Goal: Obtain resource: Download file/media

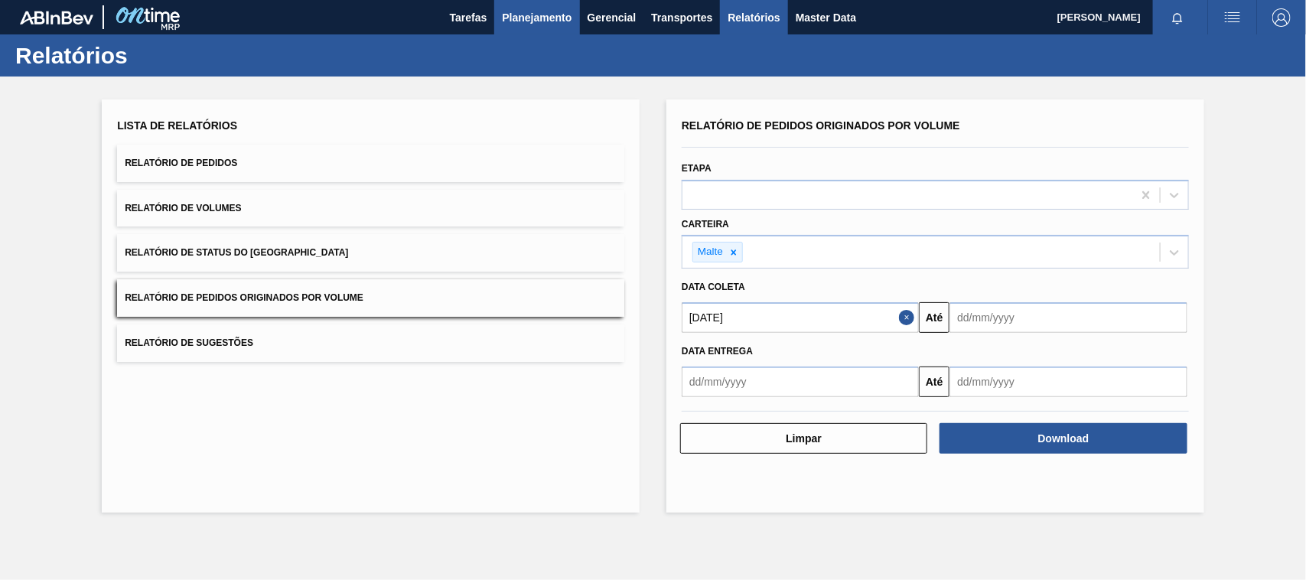
click at [536, 12] on span "Planejamento" at bounding box center [537, 17] width 70 height 18
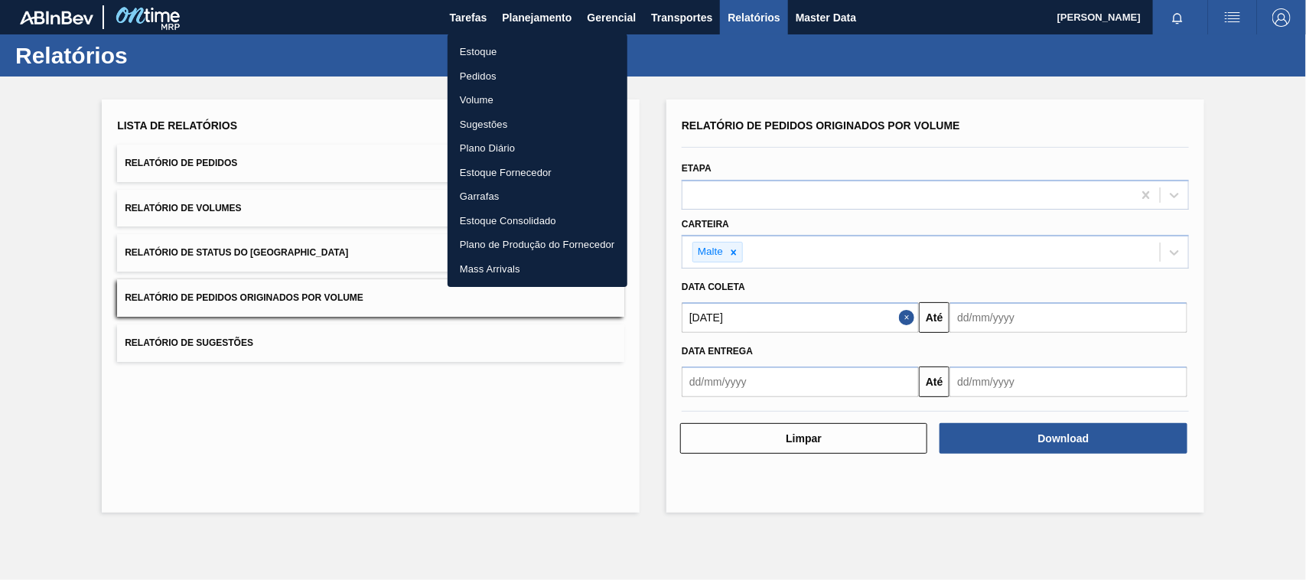
click at [468, 47] on li "Estoque" at bounding box center [538, 52] width 180 height 24
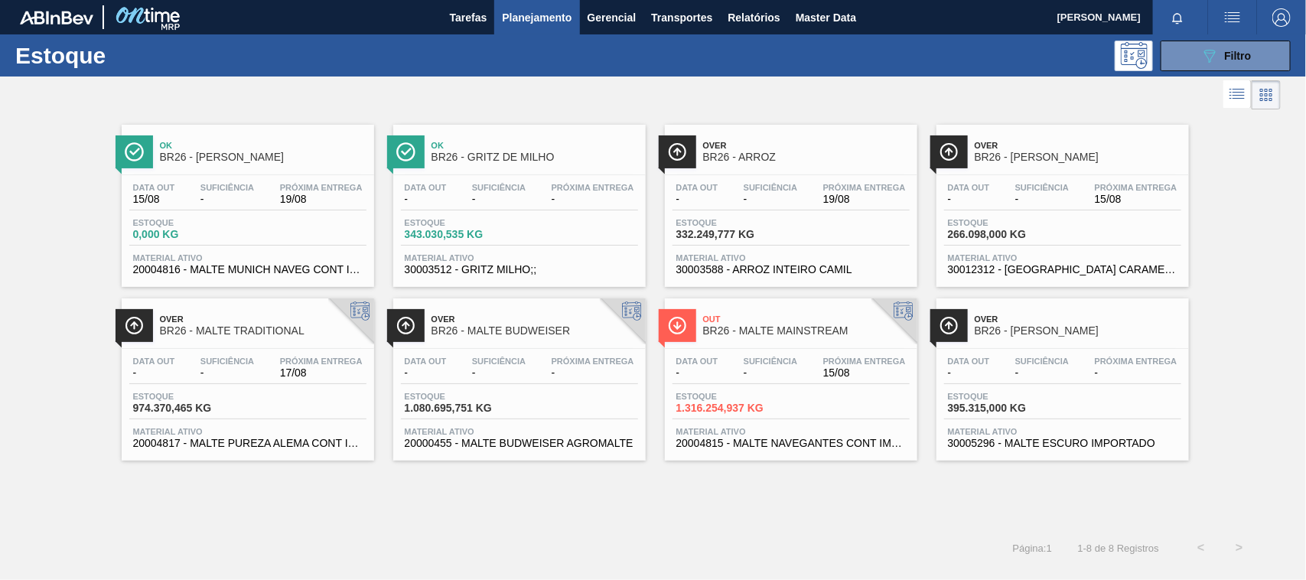
click at [448, 144] on span "Ok" at bounding box center [535, 145] width 207 height 9
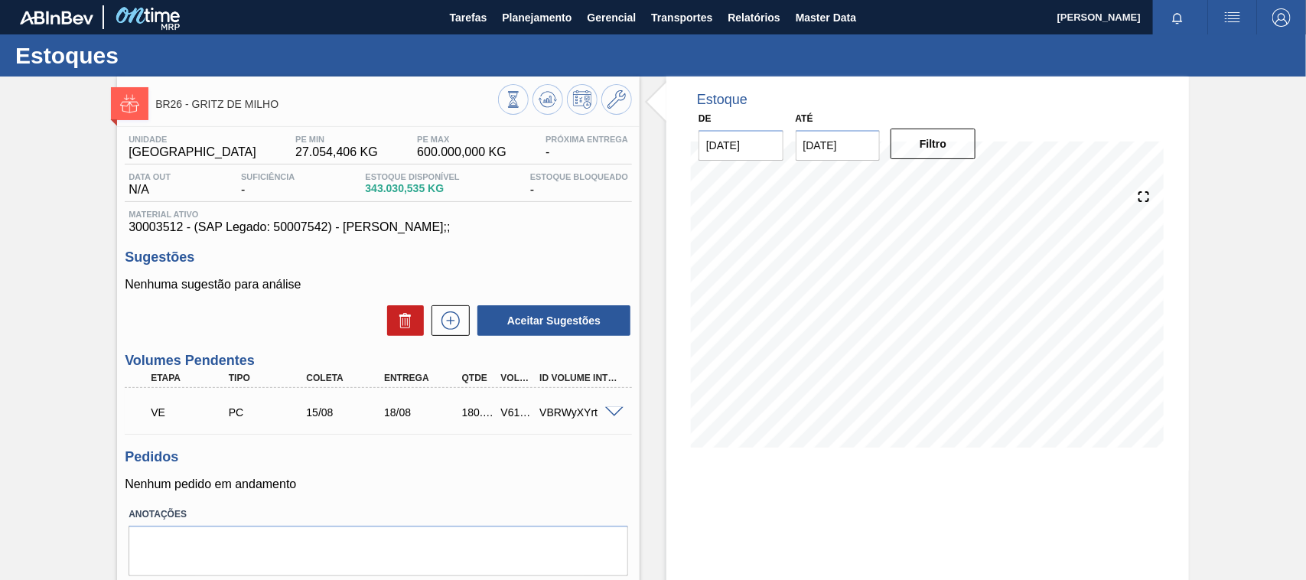
click at [611, 412] on span at bounding box center [614, 412] width 18 height 11
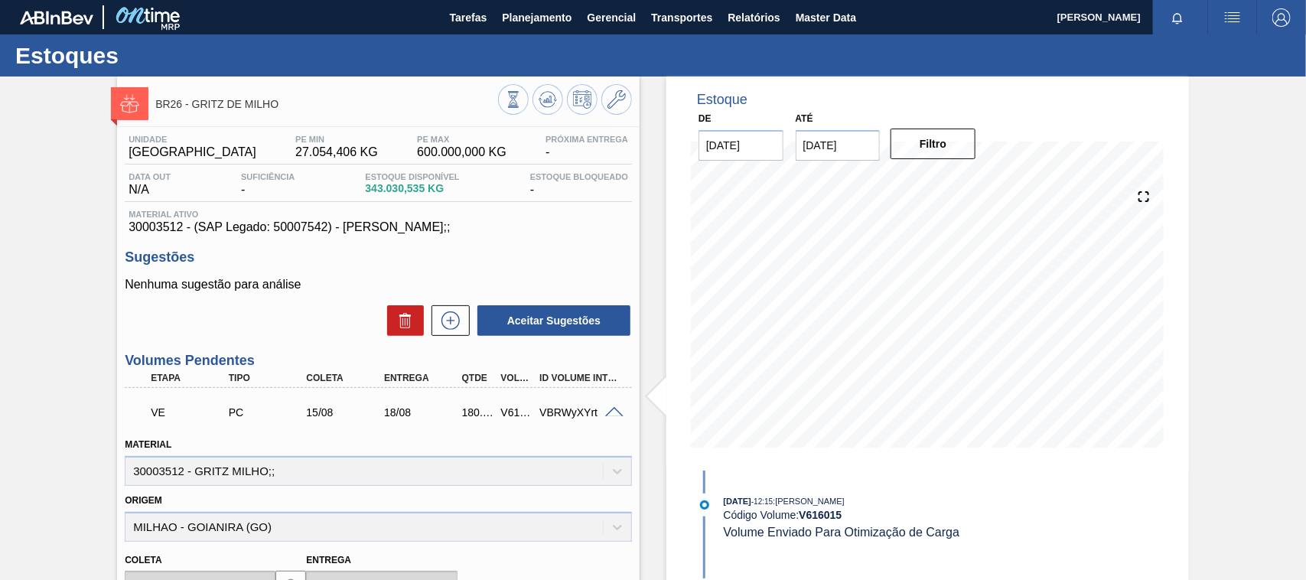
click at [610, 415] on span at bounding box center [614, 412] width 18 height 11
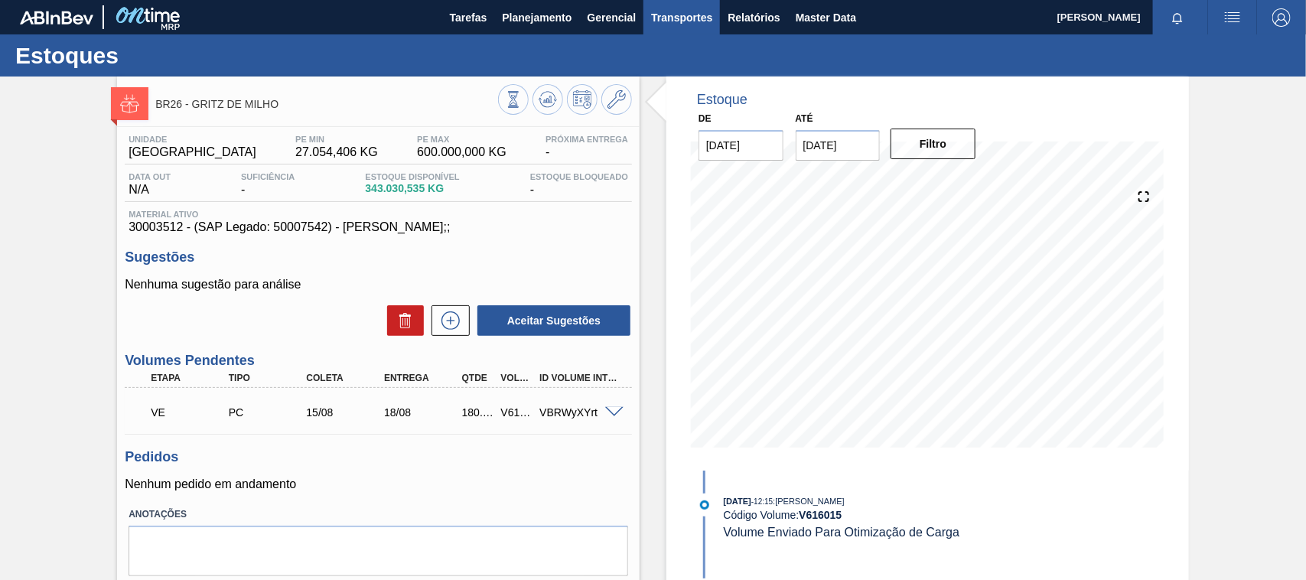
click at [674, 15] on span "Transportes" at bounding box center [681, 17] width 61 height 18
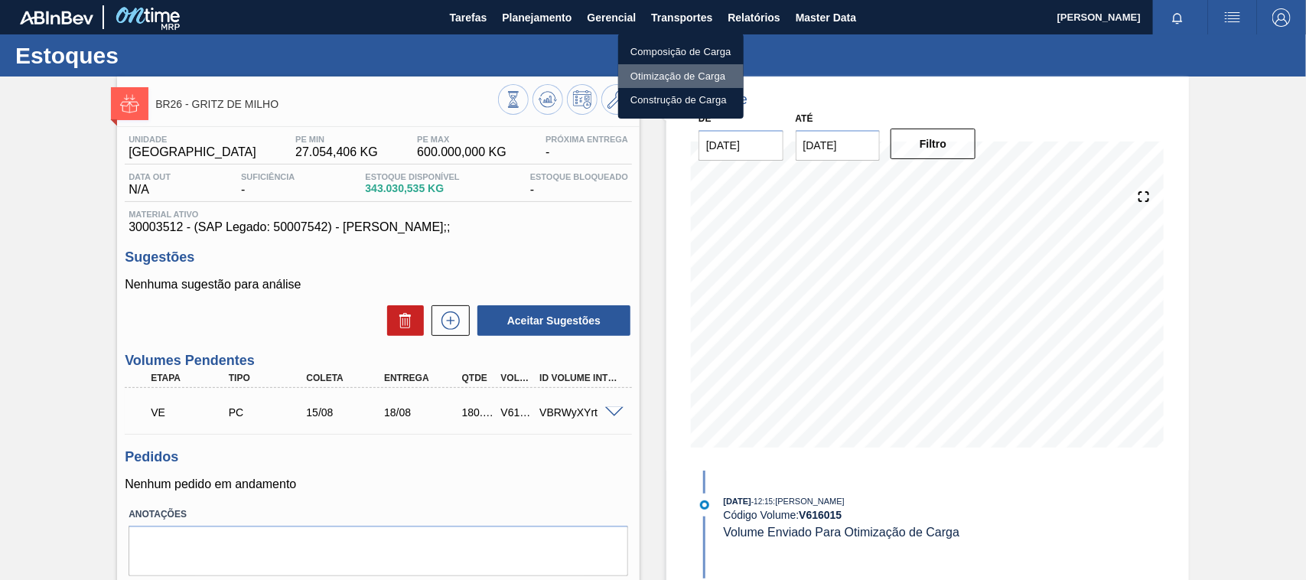
click at [670, 77] on li "Otimização de Carga" at bounding box center [681, 76] width 126 height 24
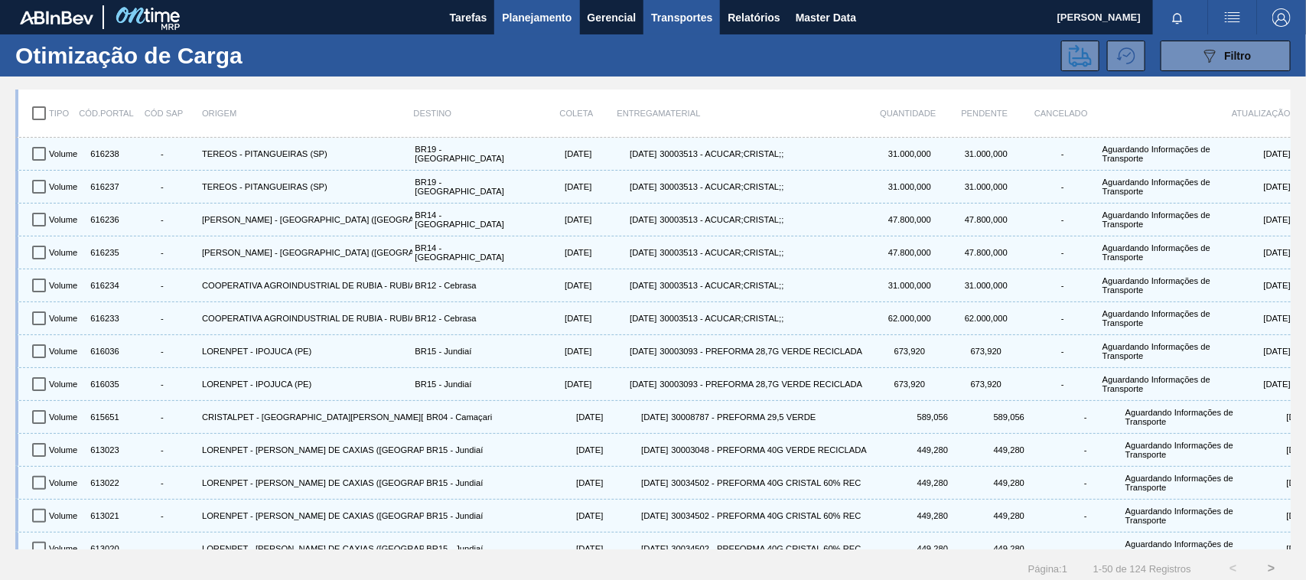
click at [540, 11] on span "Planejamento" at bounding box center [537, 17] width 70 height 18
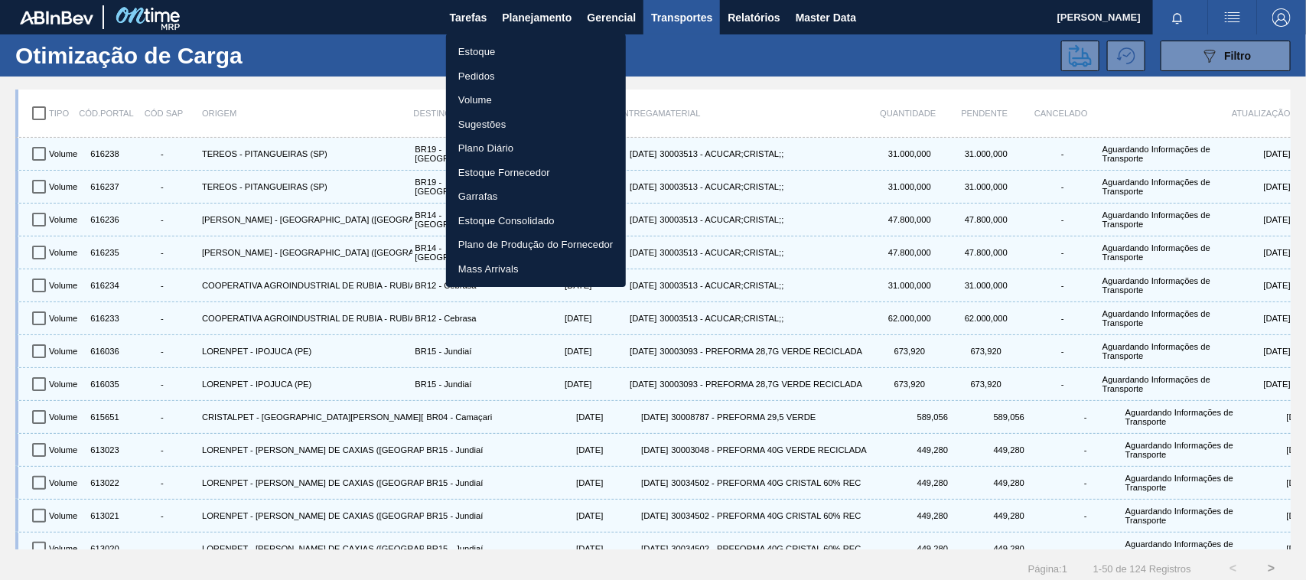
click at [471, 54] on li "Estoque" at bounding box center [536, 52] width 180 height 24
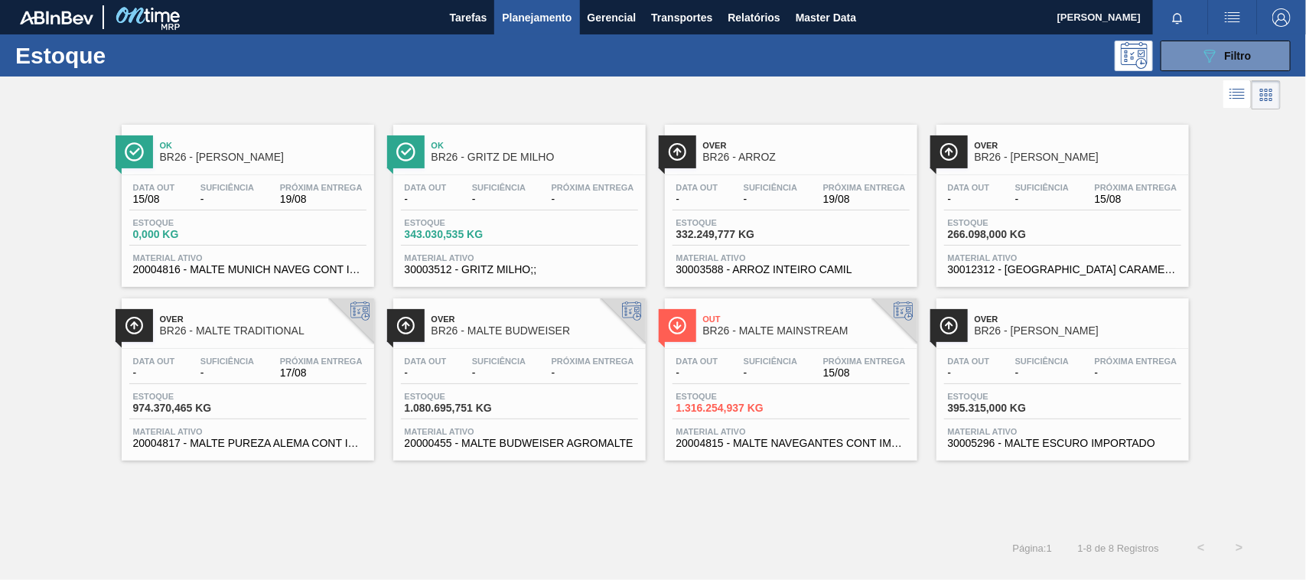
click at [464, 148] on span "Ok" at bounding box center [535, 145] width 207 height 9
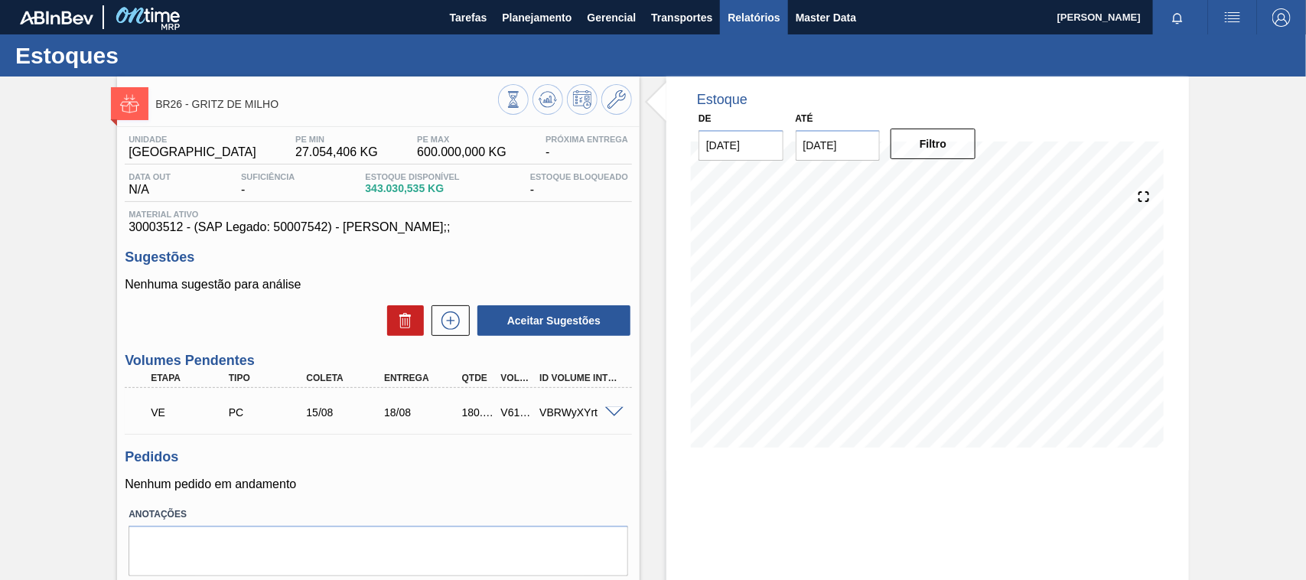
click at [759, 18] on span "Relatórios" at bounding box center [754, 17] width 52 height 18
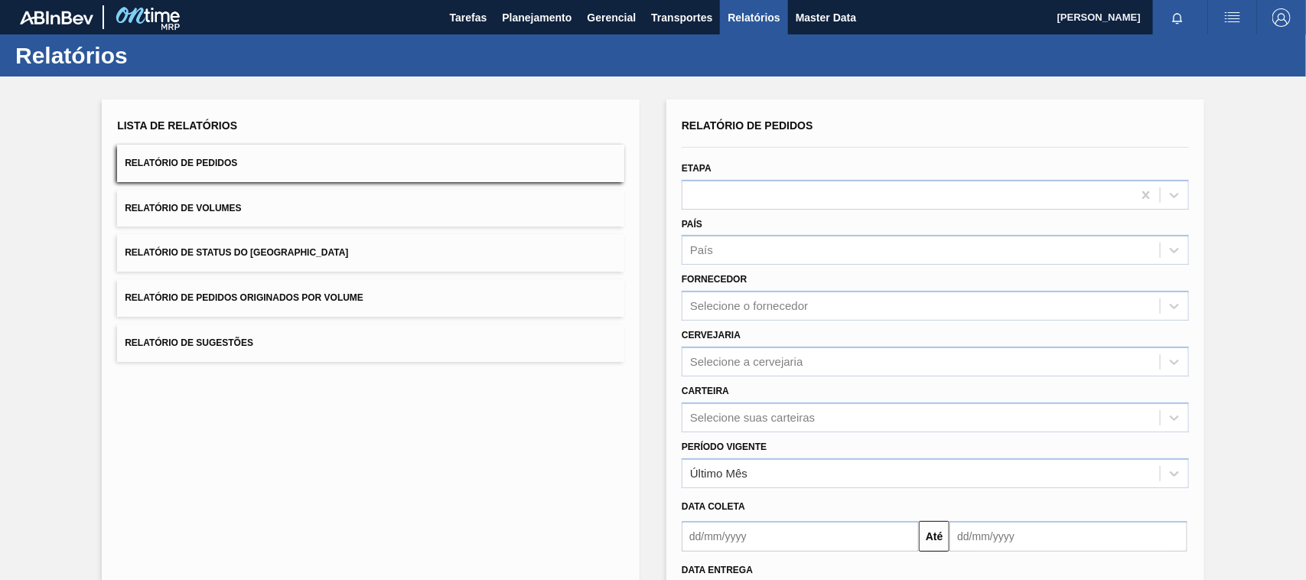
click at [253, 291] on button "Relatório de Pedidos Originados por Volume" at bounding box center [370, 297] width 507 height 37
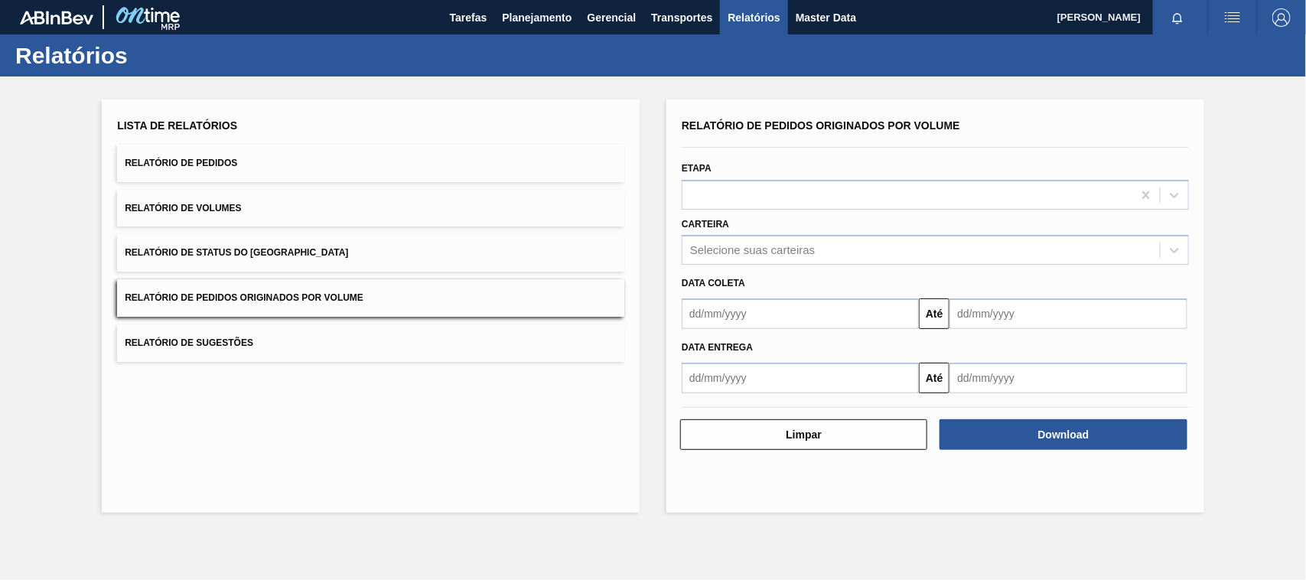
click at [212, 161] on span "Relatório de Pedidos" at bounding box center [181, 163] width 112 height 11
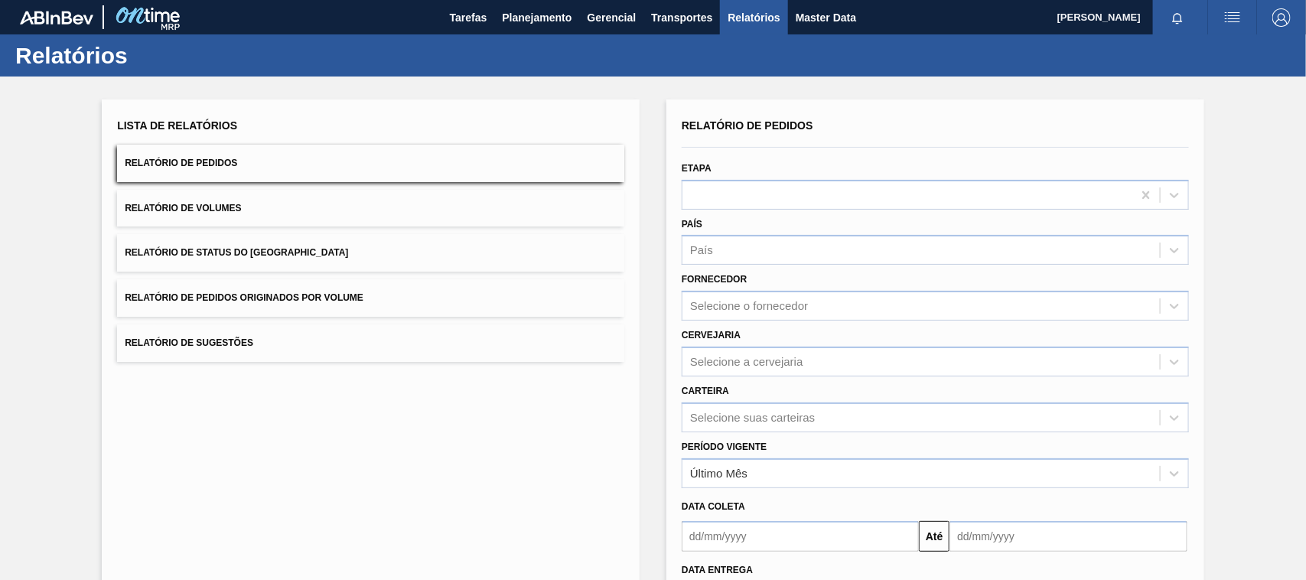
scroll to position [125, 0]
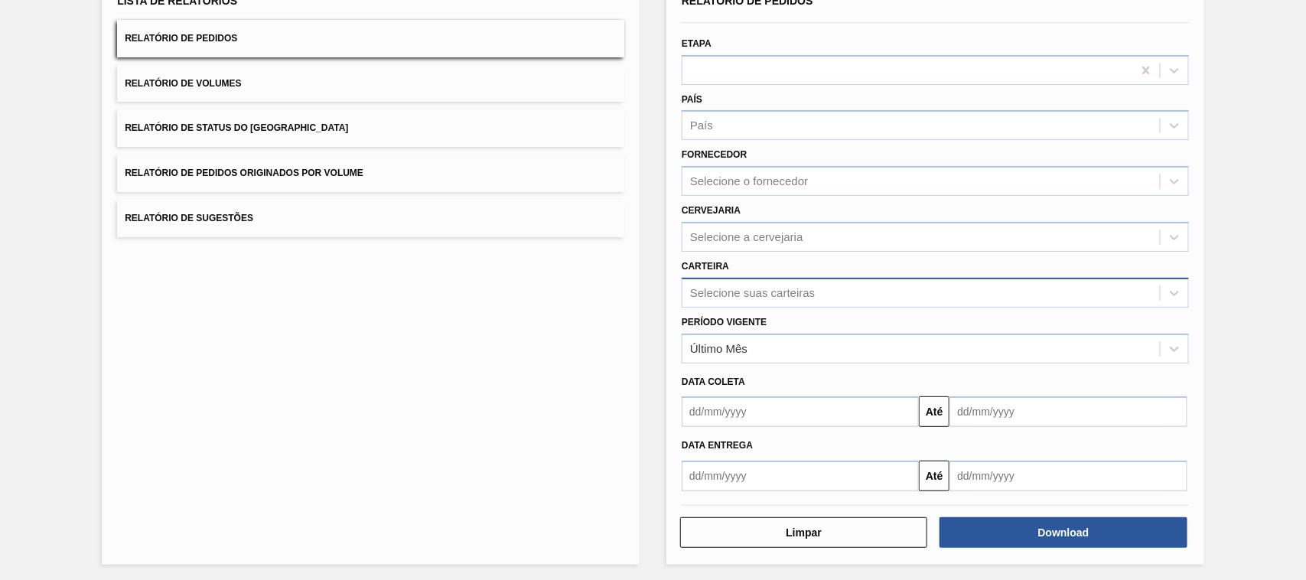
click at [725, 292] on div "Selecione suas carteiras" at bounding box center [752, 292] width 125 height 13
type input "adjunt"
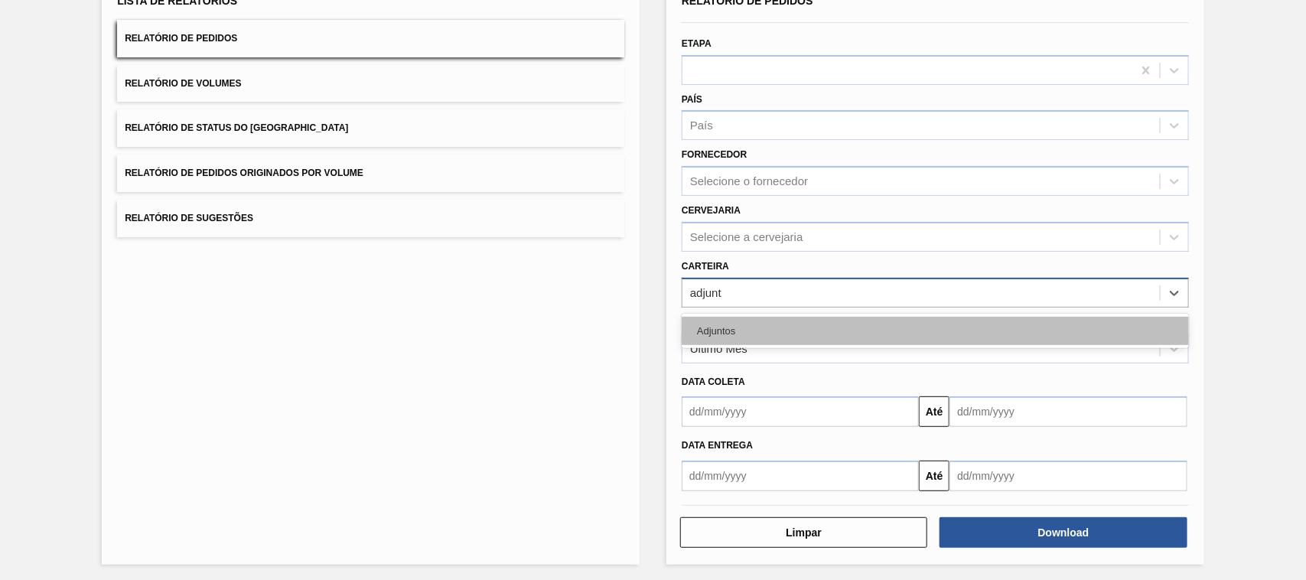
click at [716, 319] on div "Adjuntos" at bounding box center [935, 331] width 507 height 28
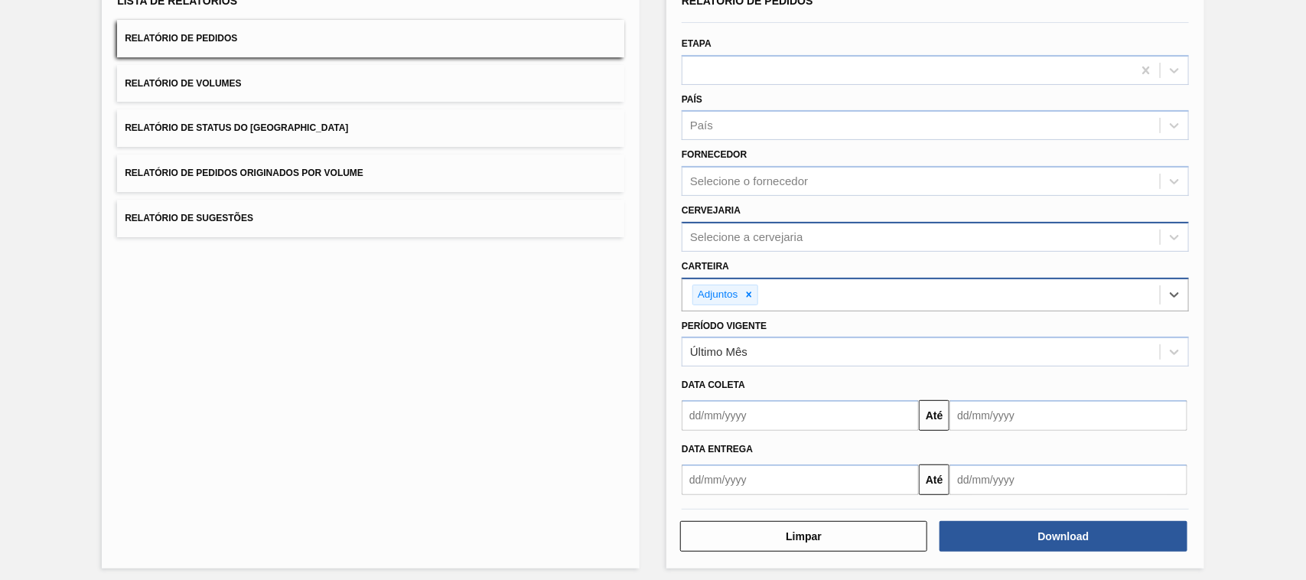
click at [701, 239] on div "Selecione a cervejaria" at bounding box center [746, 236] width 113 height 13
type input "uber"
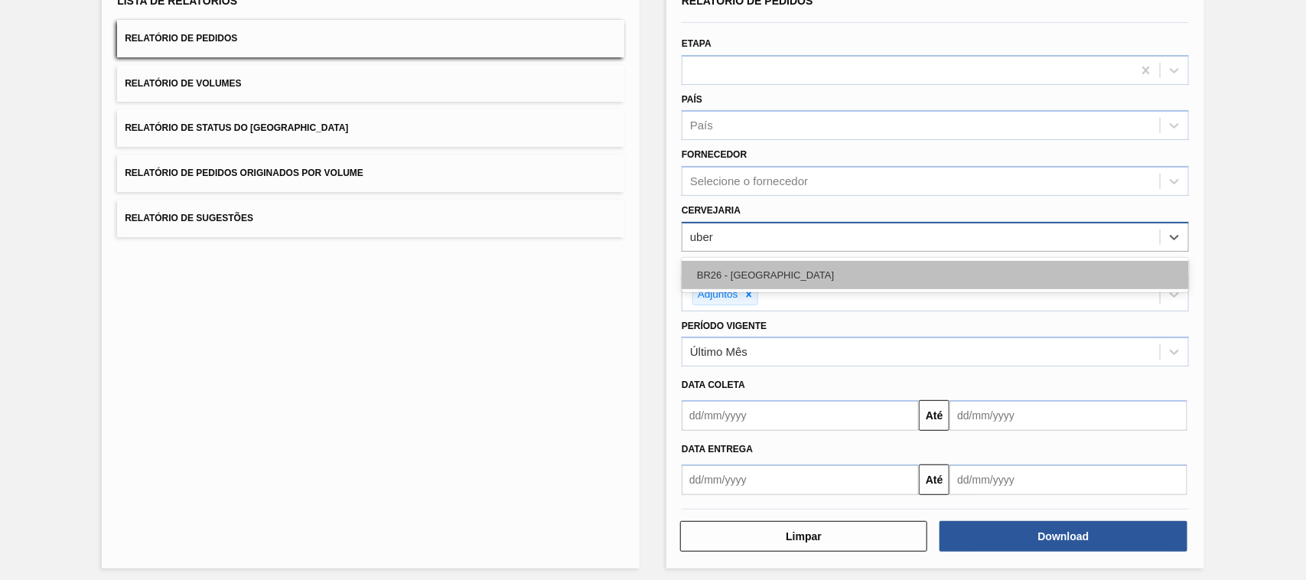
click at [735, 269] on div "BR26 - [GEOGRAPHIC_DATA]" at bounding box center [935, 275] width 507 height 28
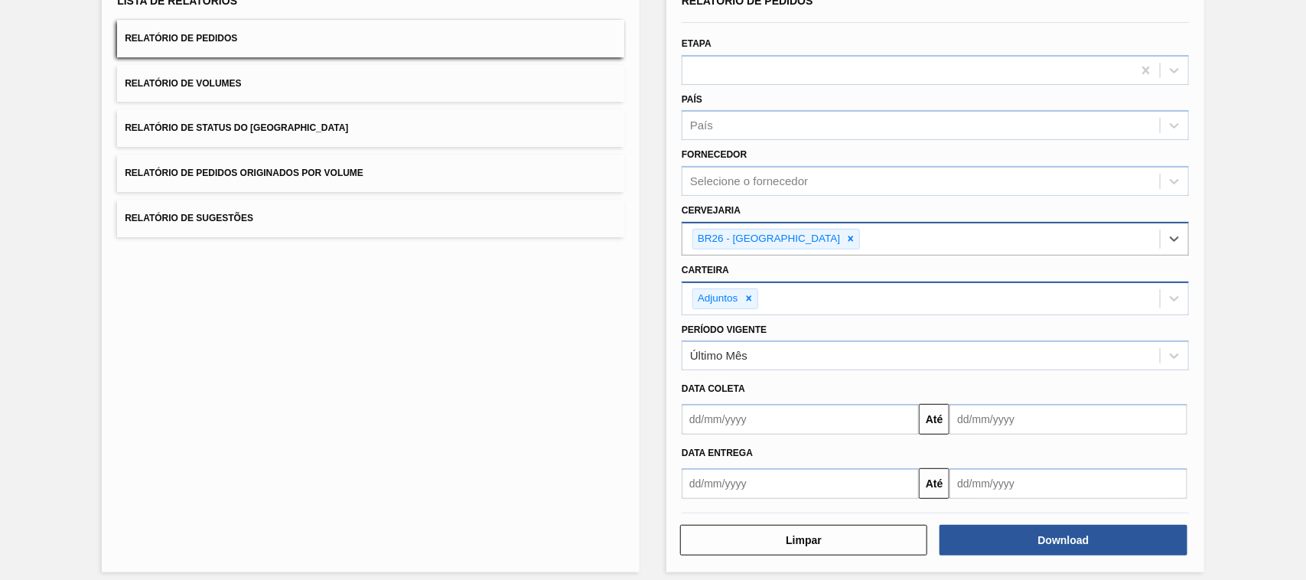
click at [736, 419] on input "text" at bounding box center [800, 419] width 237 height 31
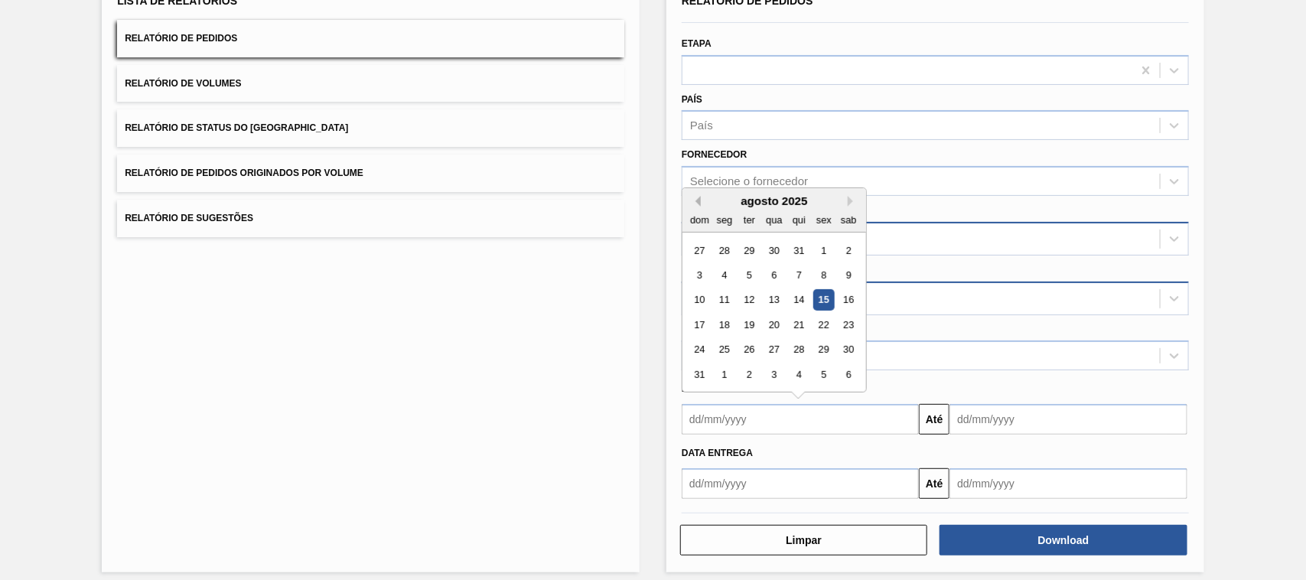
click at [696, 201] on button "Previous Month" at bounding box center [695, 201] width 11 height 11
click at [769, 293] on div "14" at bounding box center [774, 300] width 21 height 21
type input "[DATE]"
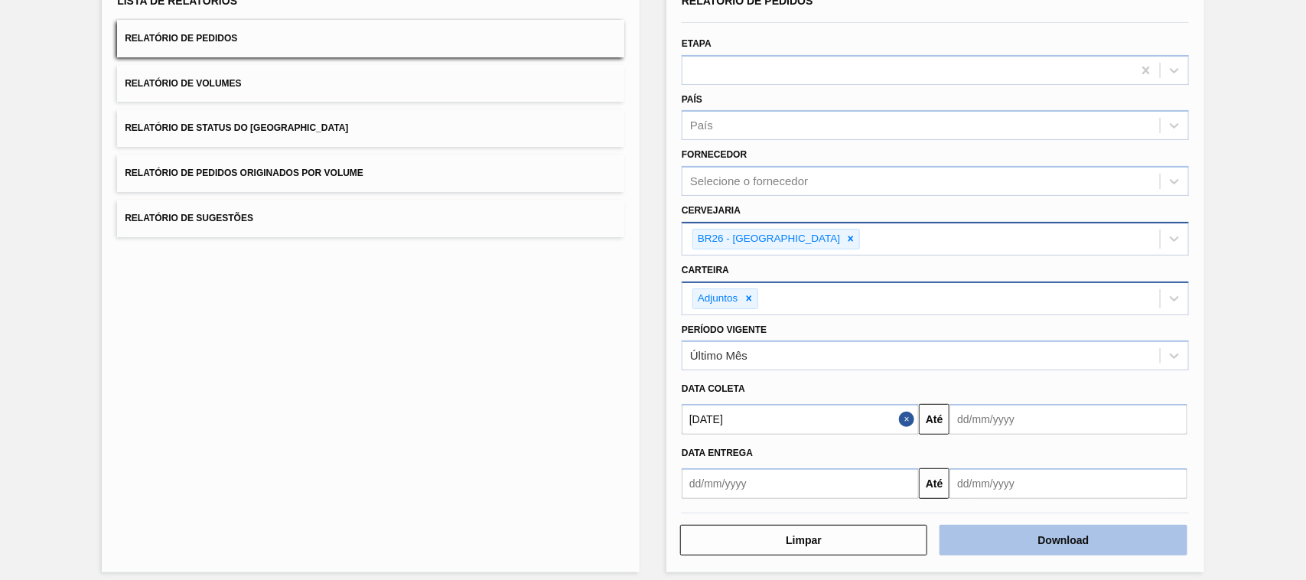
click at [1019, 527] on button "Download" at bounding box center [1063, 540] width 247 height 31
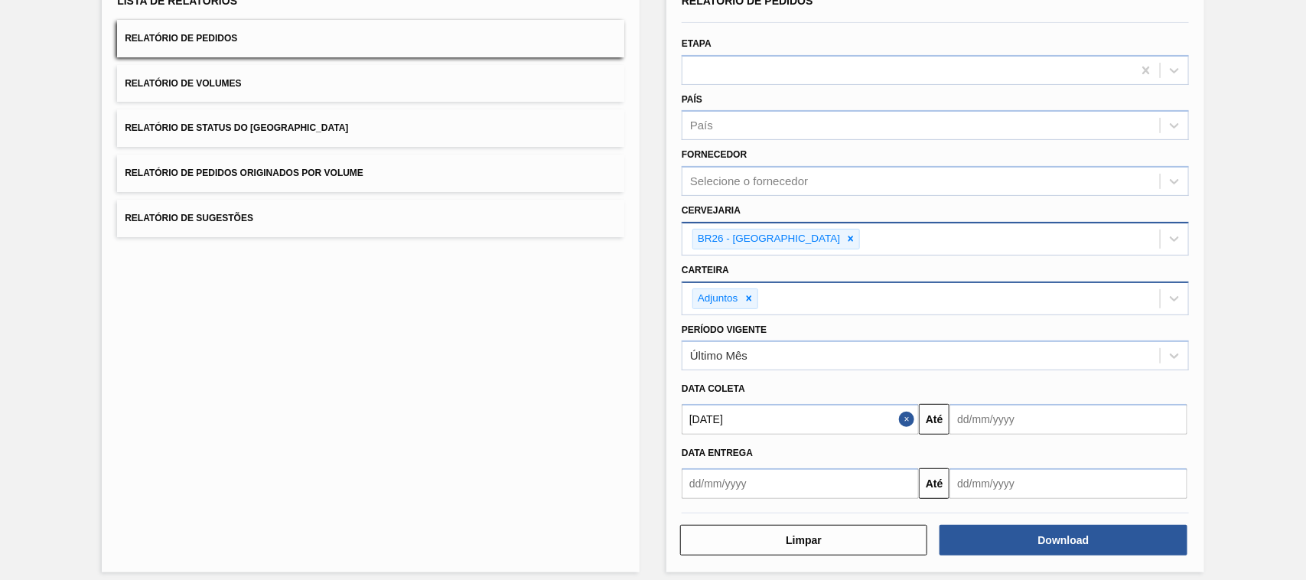
click at [276, 158] on button "Relatório de Pedidos Originados por Volume" at bounding box center [370, 173] width 507 height 37
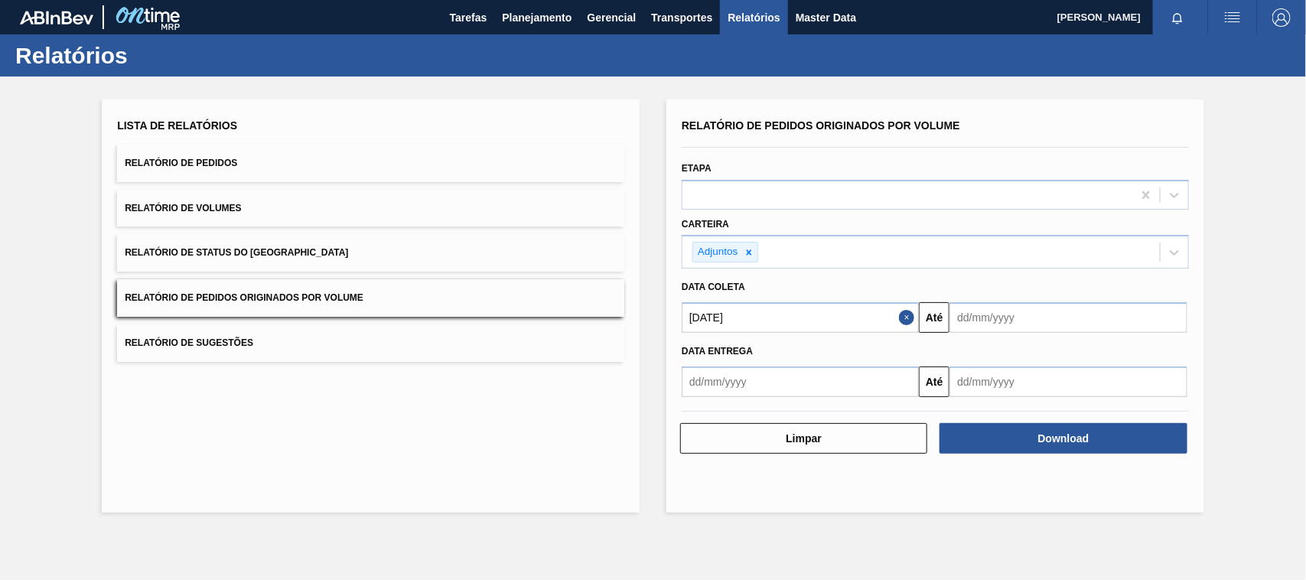
scroll to position [0, 0]
click at [748, 261] on div "Adjuntos" at bounding box center [726, 252] width 66 height 21
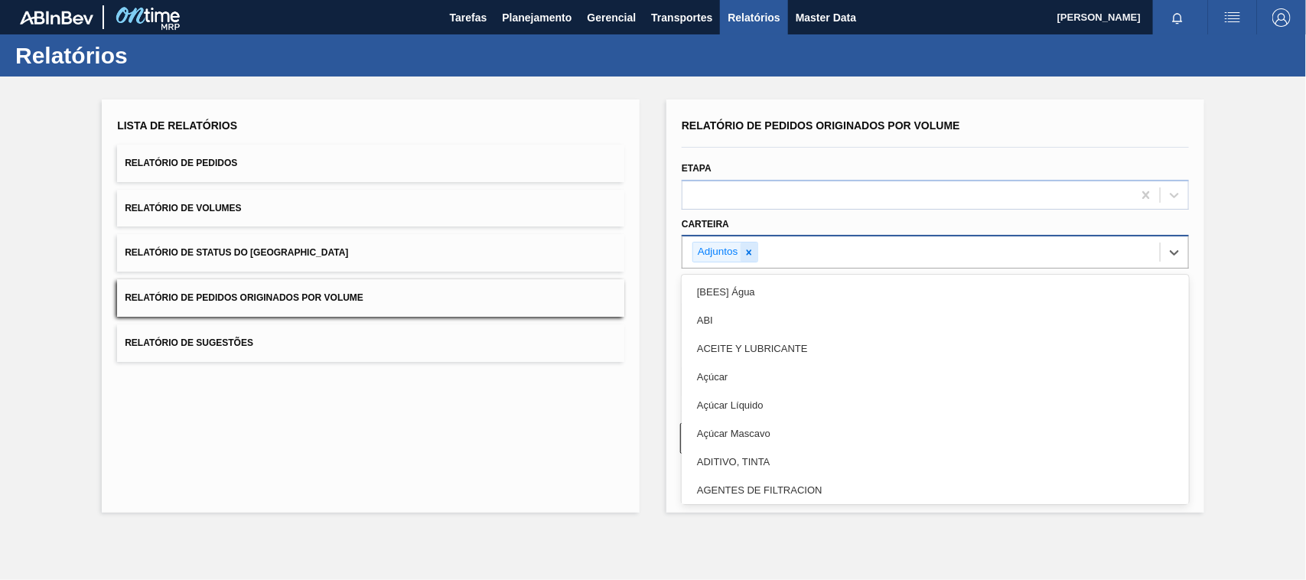
click at [750, 249] on icon at bounding box center [749, 252] width 11 height 11
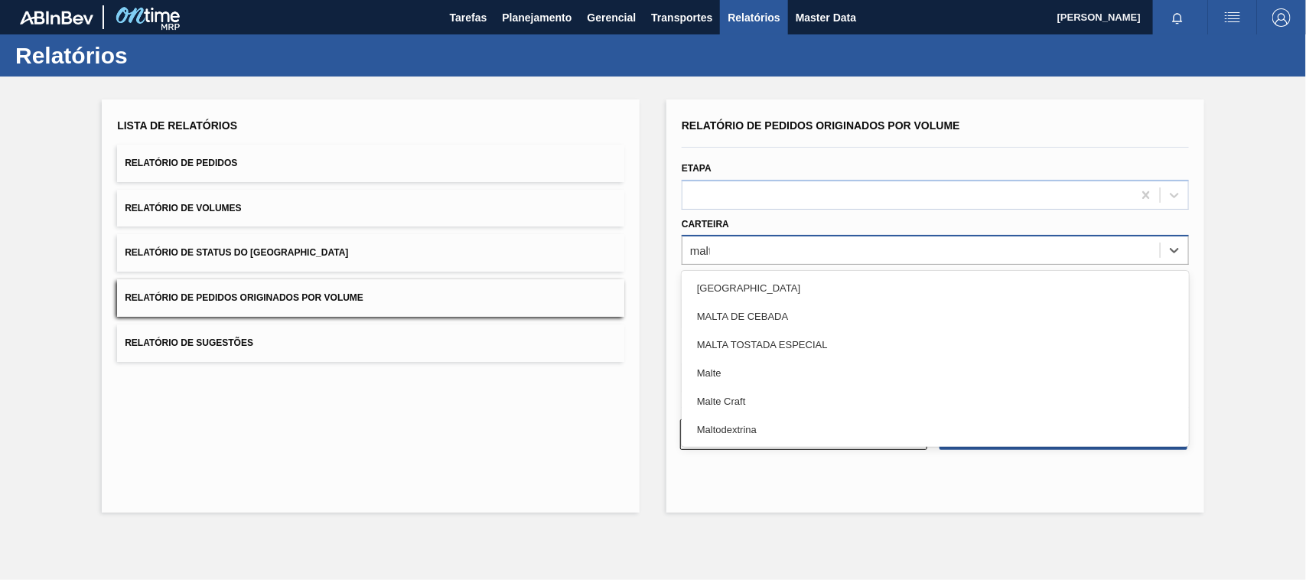
type input "malte"
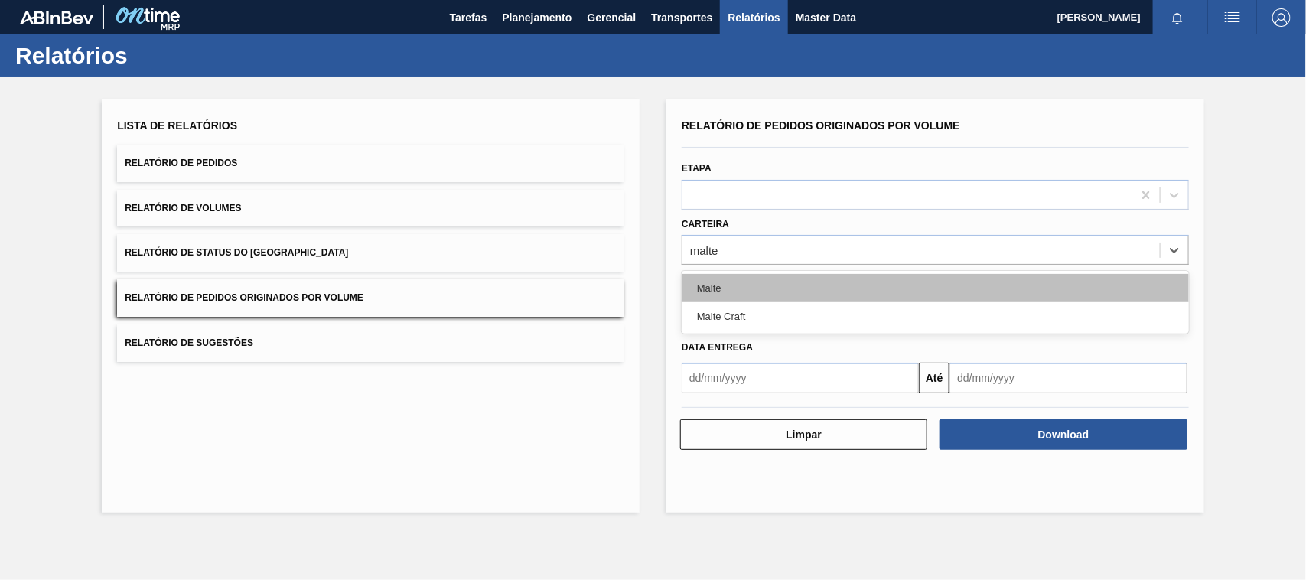
click at [741, 282] on div "Malte" at bounding box center [935, 288] width 507 height 28
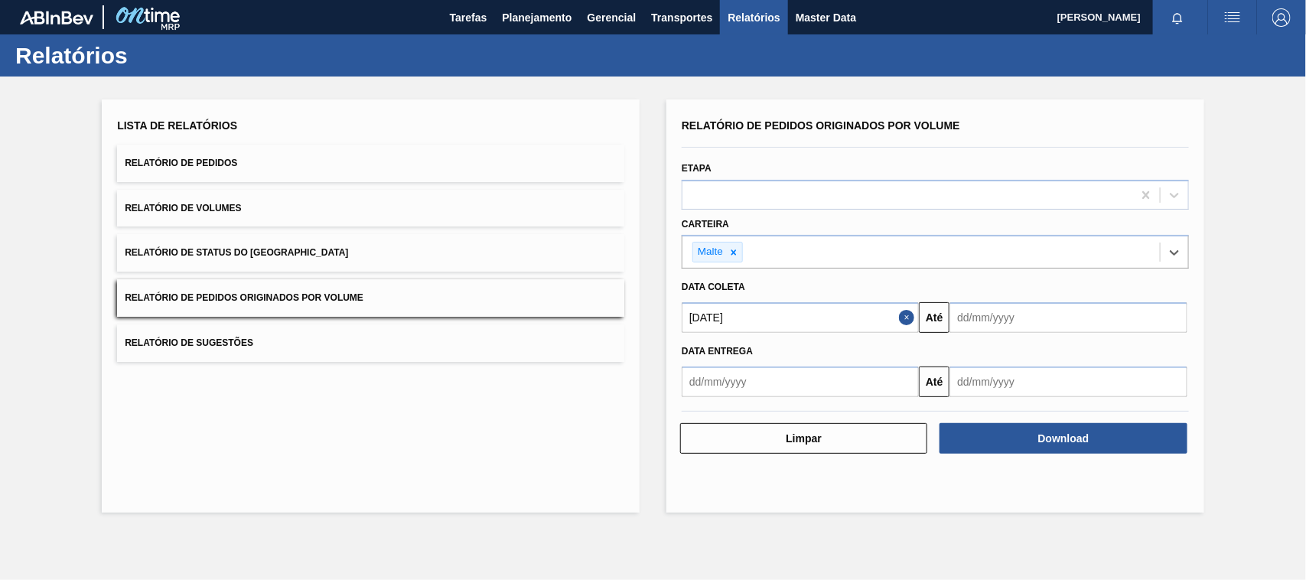
click at [750, 322] on input "[DATE]" at bounding box center [800, 317] width 237 height 31
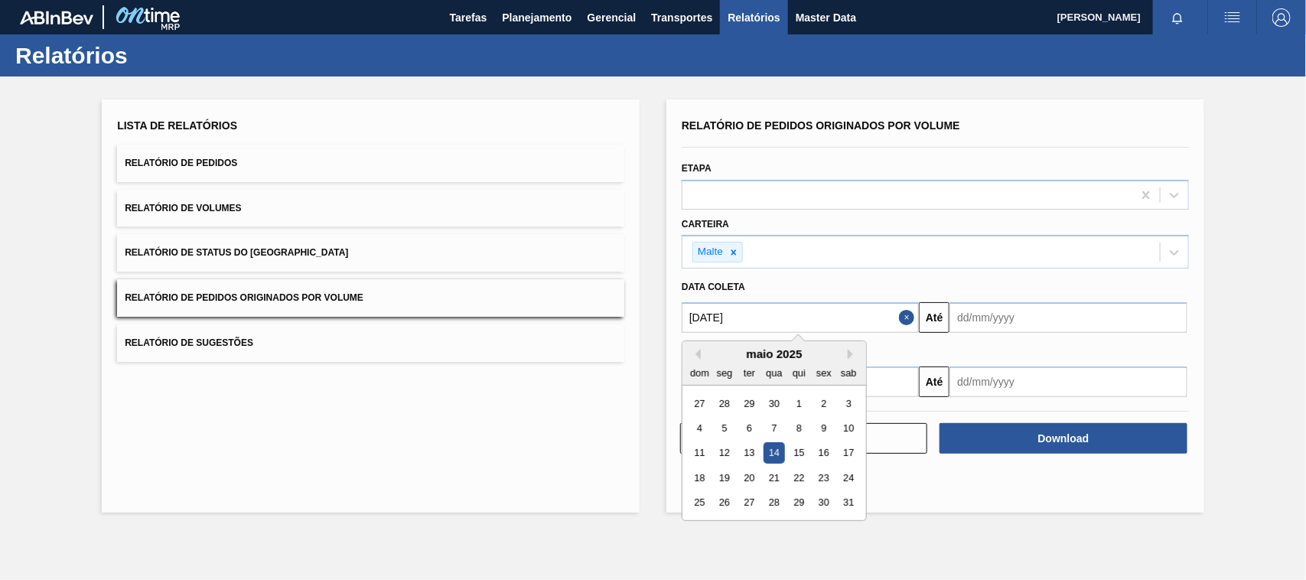
drag, startPoint x: 743, startPoint y: 320, endPoint x: 641, endPoint y: 321, distance: 102.6
click at [641, 321] on div "Lista de Relatórios Relatório de Pedidos Relatório de Volumes Relatório de Stat…" at bounding box center [653, 304] width 1306 height 455
type input "[DATE]"
click at [774, 402] on div "1" at bounding box center [774, 403] width 21 height 21
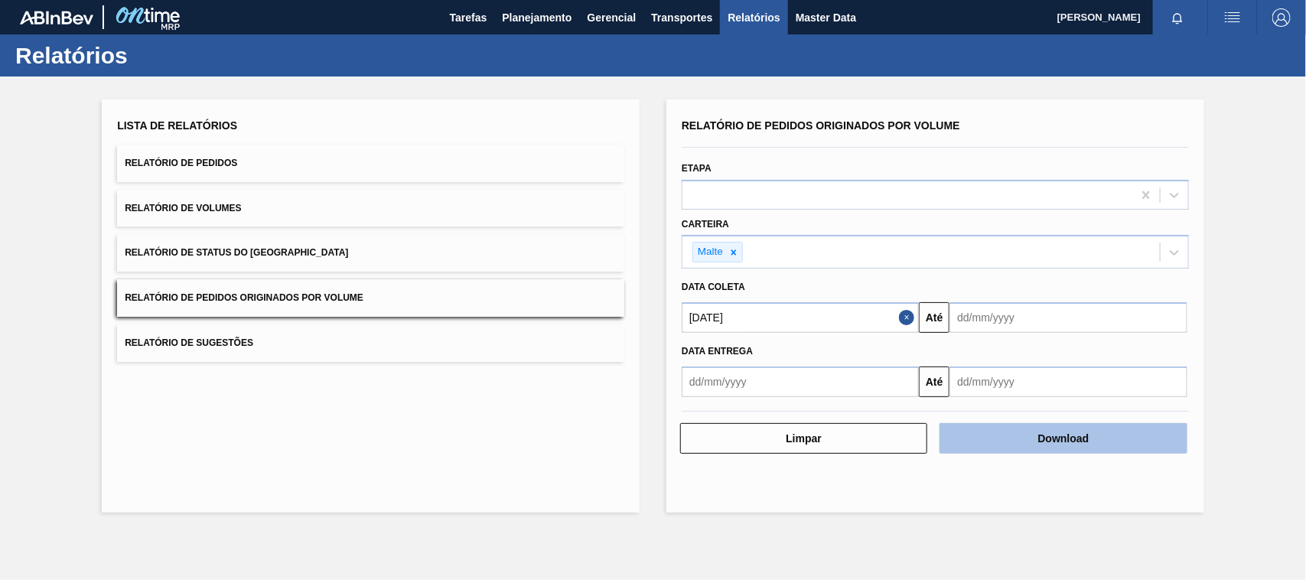
click at [1048, 435] on button "Download" at bounding box center [1063, 438] width 247 height 31
